Goal: Task Accomplishment & Management: Use online tool/utility

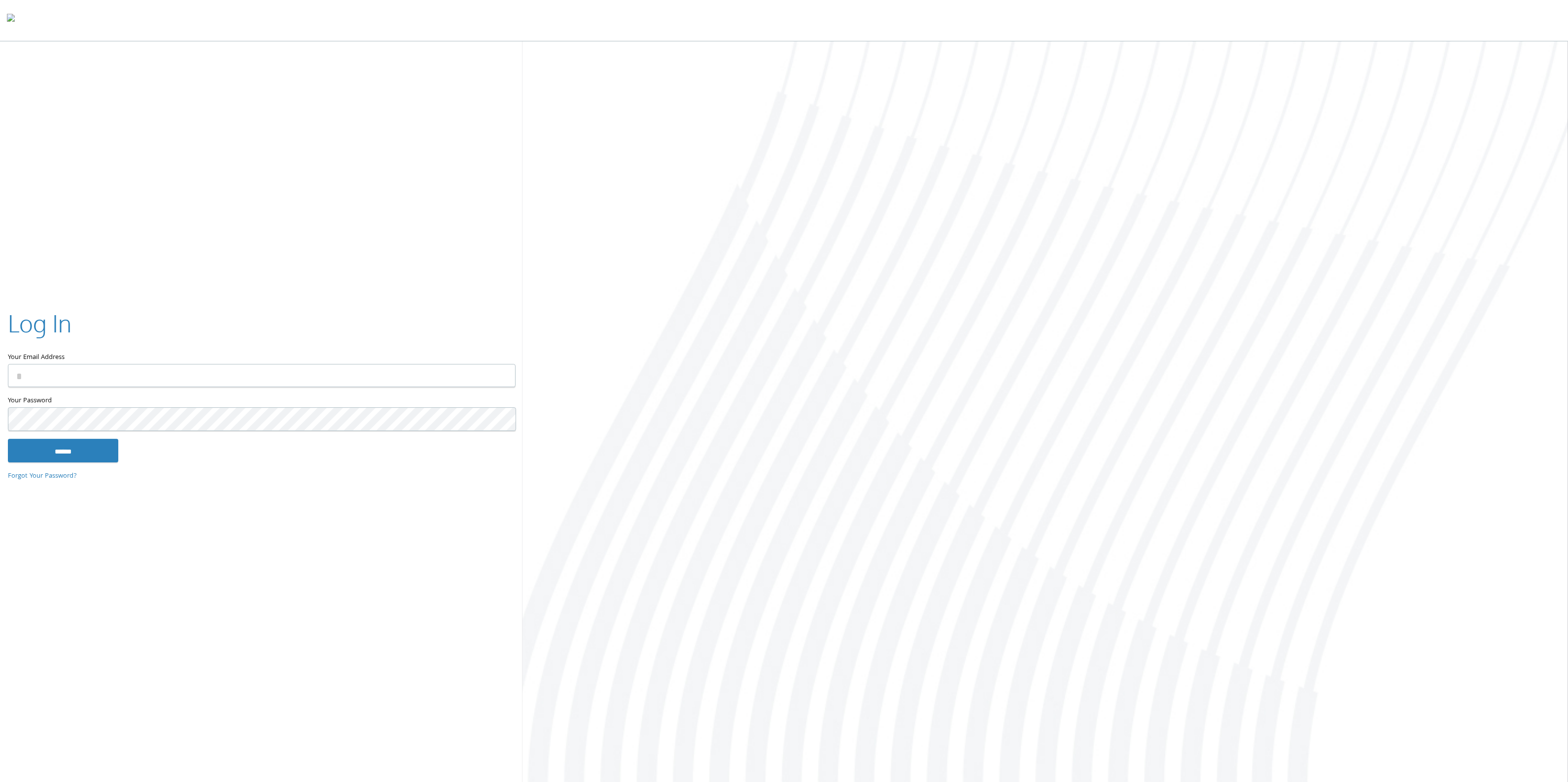
type input "**********"
click at [91, 439] on input "******" at bounding box center [63, 450] width 111 height 24
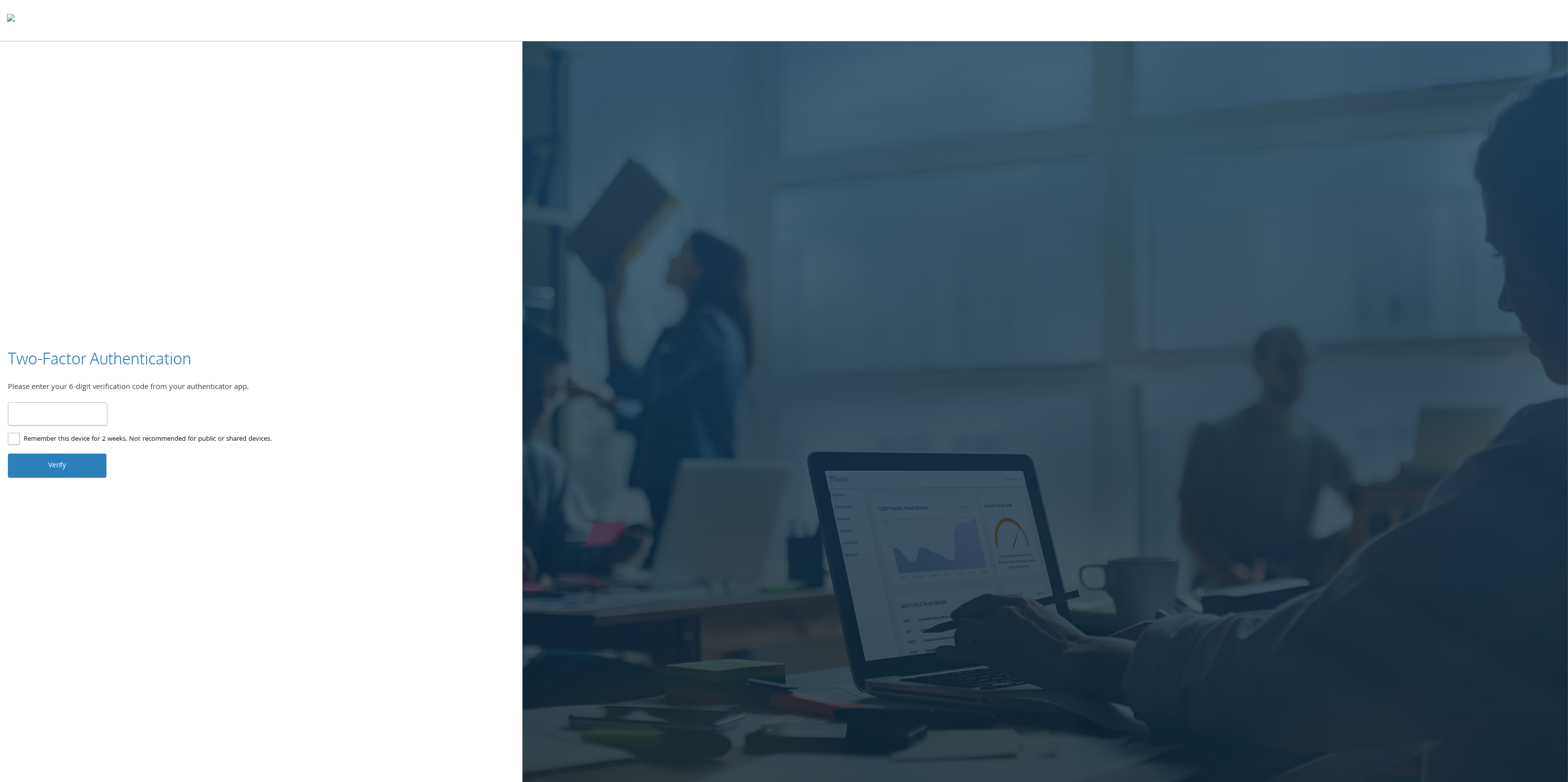
click at [68, 413] on input "number" at bounding box center [58, 414] width 100 height 24
type input "******"
